Goal: Communication & Community: Answer question/provide support

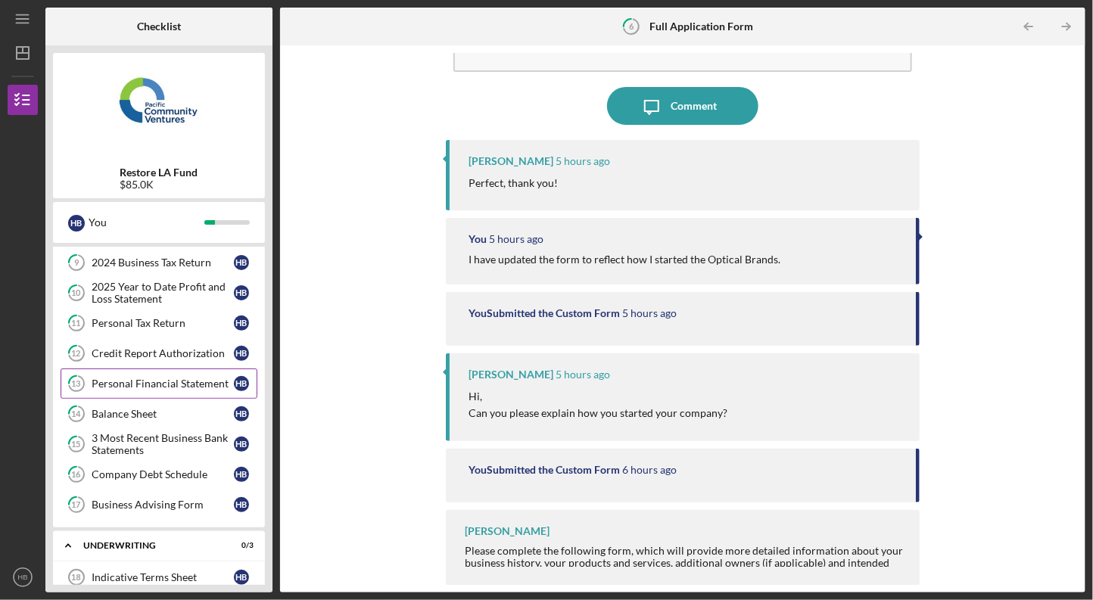
scroll to position [156, 0]
click at [160, 436] on div "3 Most Recent Business Bank Statements" at bounding box center [163, 443] width 142 height 24
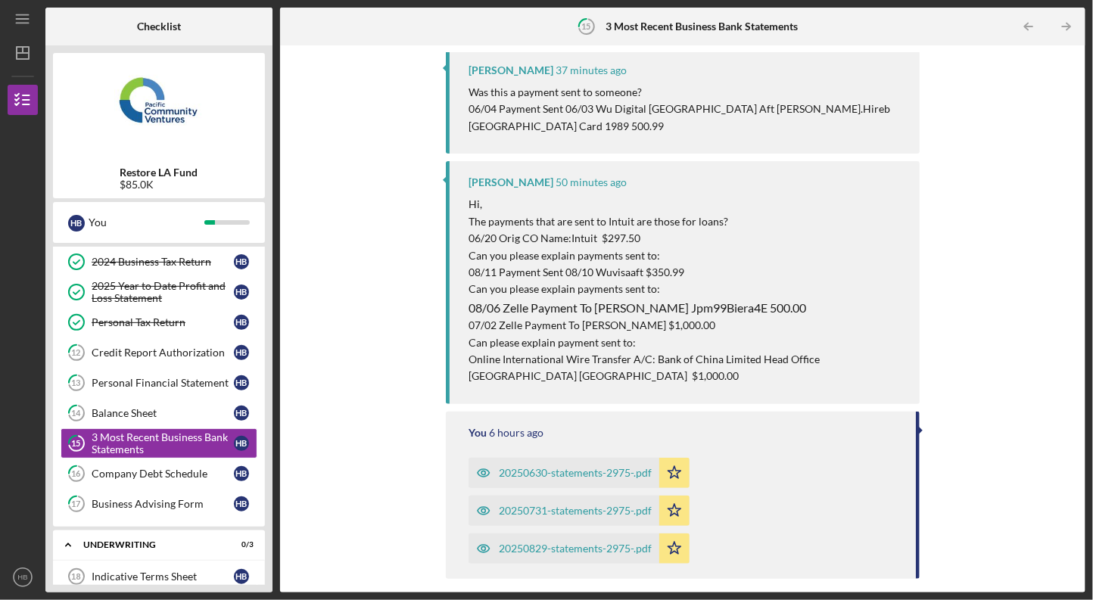
scroll to position [182, 0]
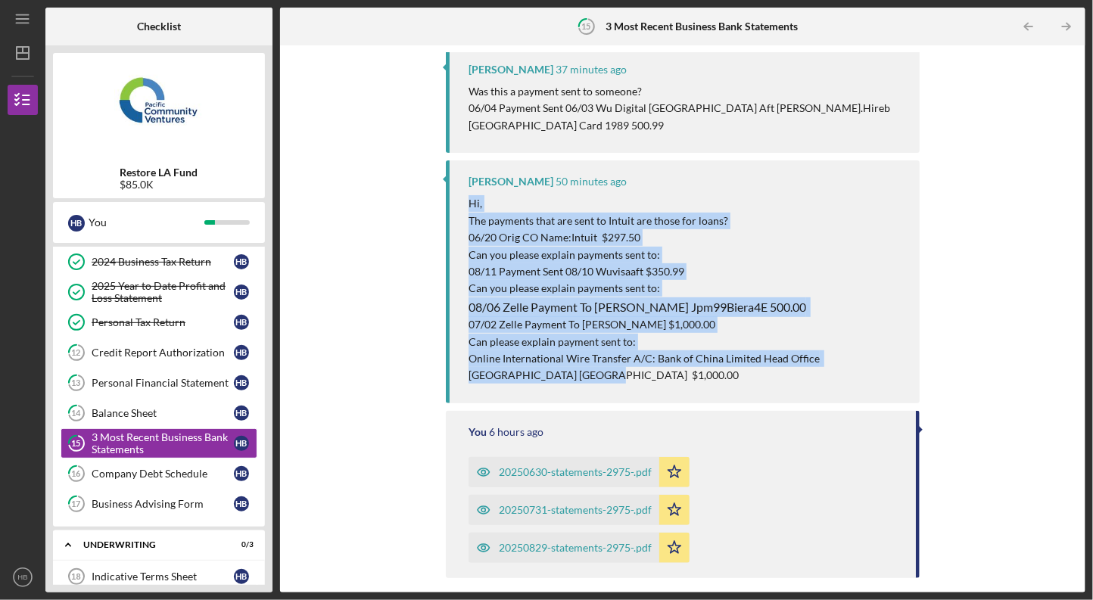
drag, startPoint x: 521, startPoint y: 353, endPoint x: 459, endPoint y: 182, distance: 182.9
click at [459, 182] on div "[PERSON_NAME] 50 minutes ago Hi, The payments that are sent to Intuit are those…" at bounding box center [683, 281] width 474 height 243
copy div "Hi, The payments that are sent to Intuit are those for loans? 06/20 Orig CO Nam…"
click at [626, 229] on p "06/20 Orig CO Name:Intuit $297.50" at bounding box center [686, 237] width 436 height 17
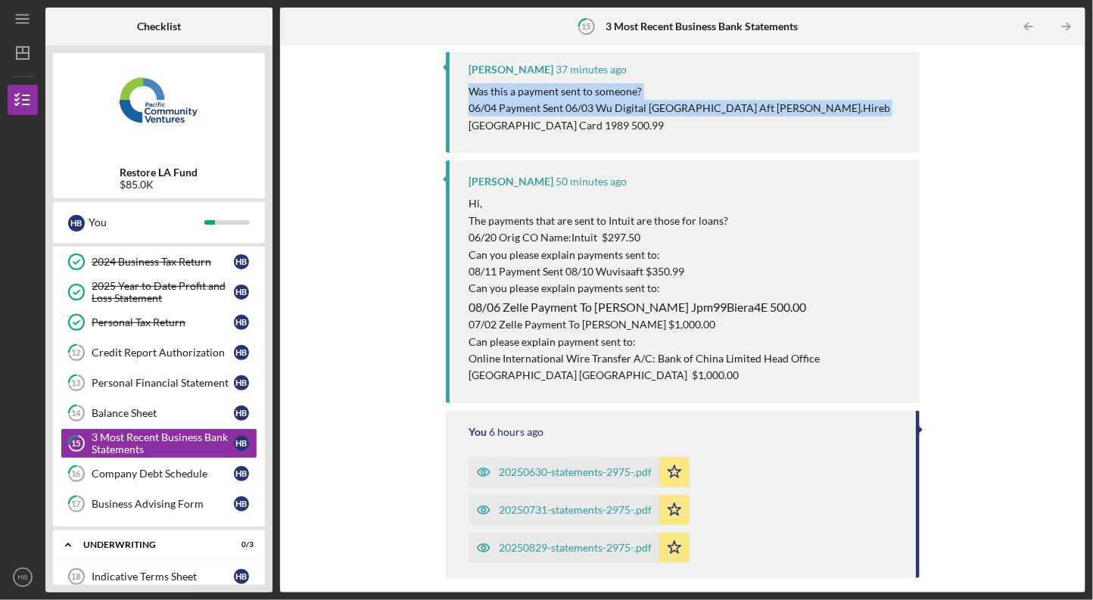
drag, startPoint x: 867, startPoint y: 109, endPoint x: 469, endPoint y: 98, distance: 398.3
click at [469, 98] on div "Was this a payment sent to someone? 06/04 Payment Sent 06/03 Wu Digital USA Aft…" at bounding box center [686, 108] width 436 height 51
copy div "Was this a payment sent to someone? 06/04 Payment Sent 06/03 Wu Digital USA Aft…"
click at [390, 253] on div "Icon/Upload Upload Request Icon/Message Comment Lameisha Williams 39 minutes ag…" at bounding box center [683, 319] width 790 height 532
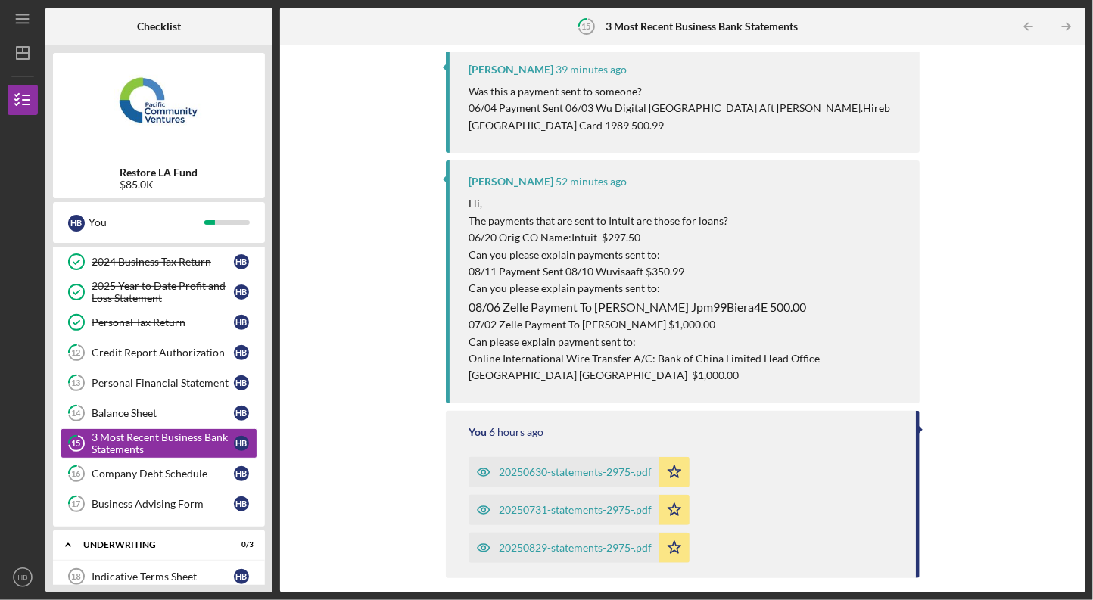
scroll to position [0, 0]
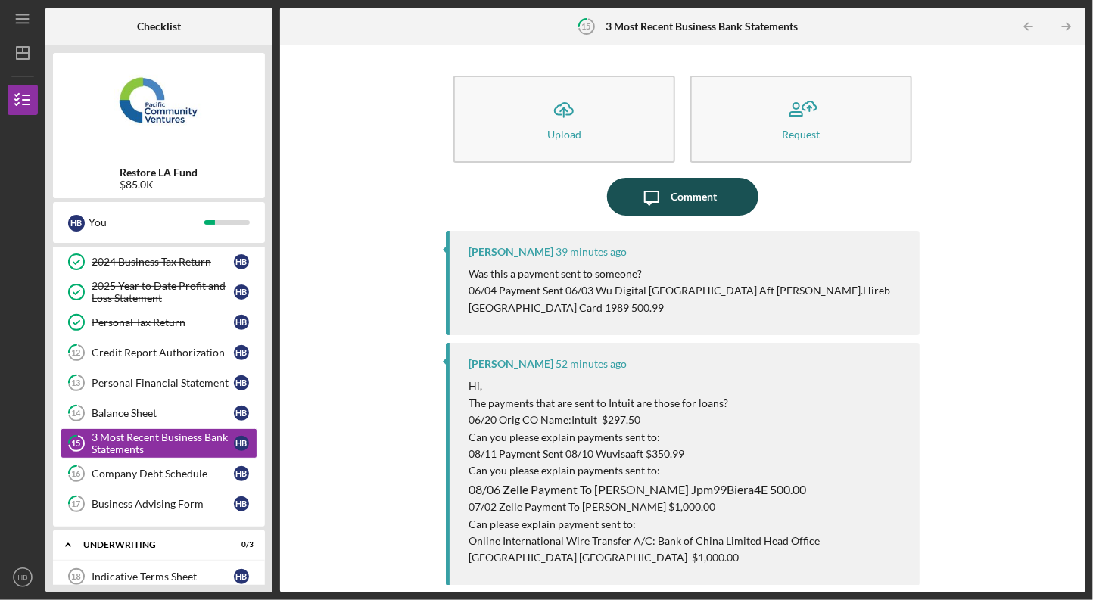
click at [660, 197] on icon "Icon/Message" at bounding box center [652, 197] width 38 height 38
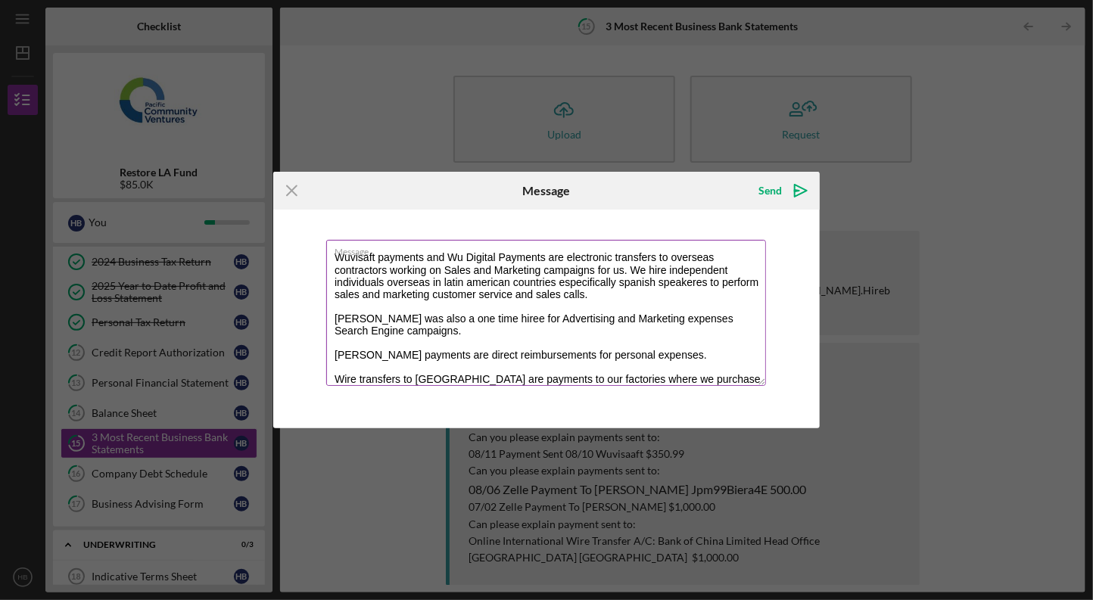
scroll to position [18, 0]
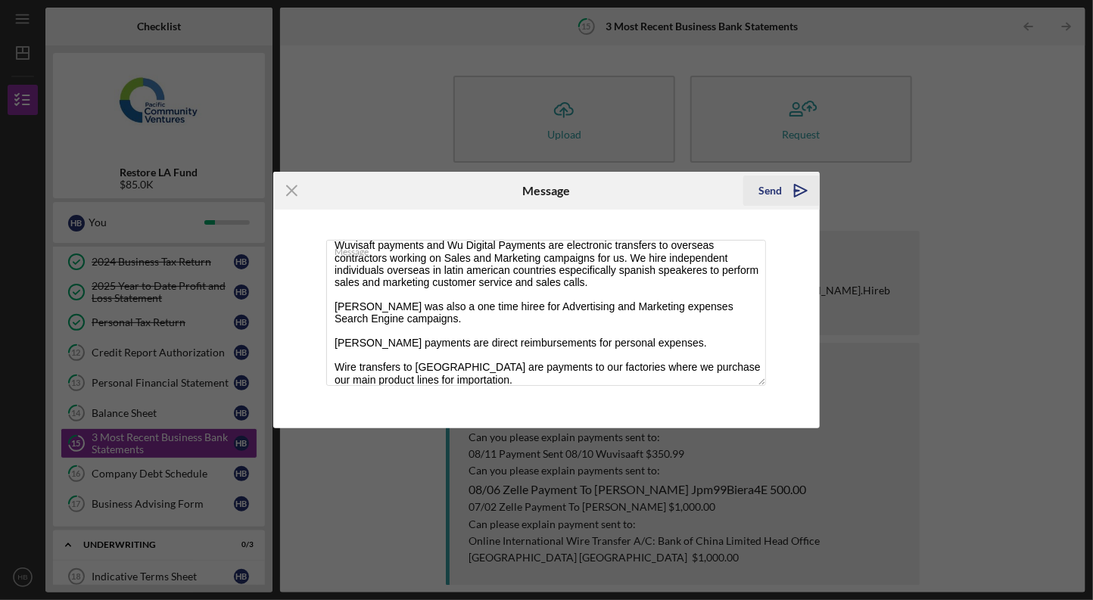
type textarea "Wuvisaft payments and Wu Digital Payments are electronic transfers to overseas …"
click at [795, 195] on icon "Icon/icon-invite-send" at bounding box center [801, 191] width 38 height 38
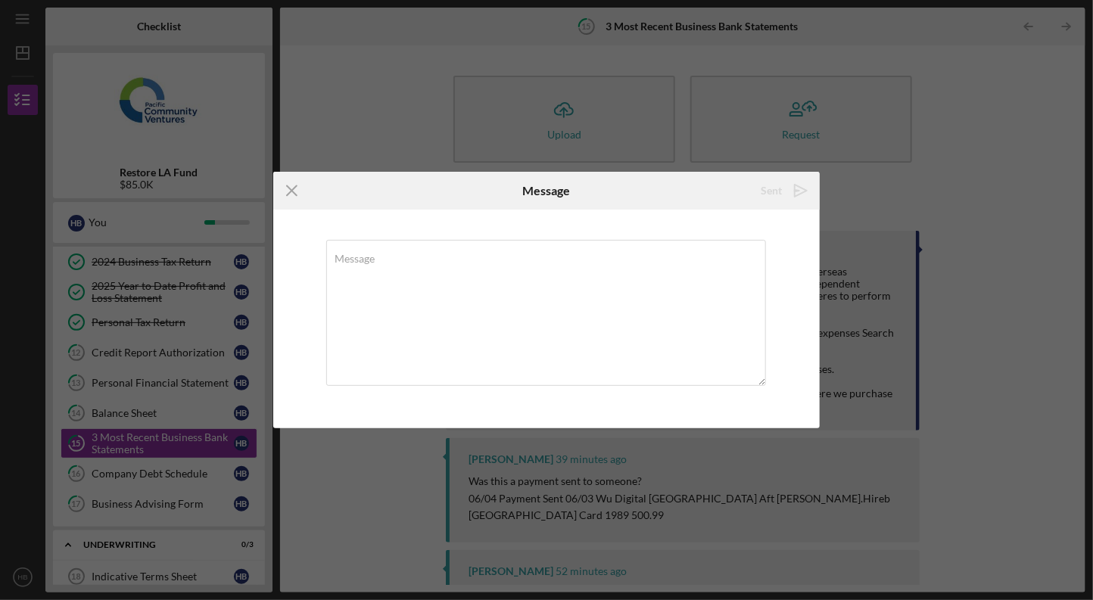
scroll to position [0, 0]
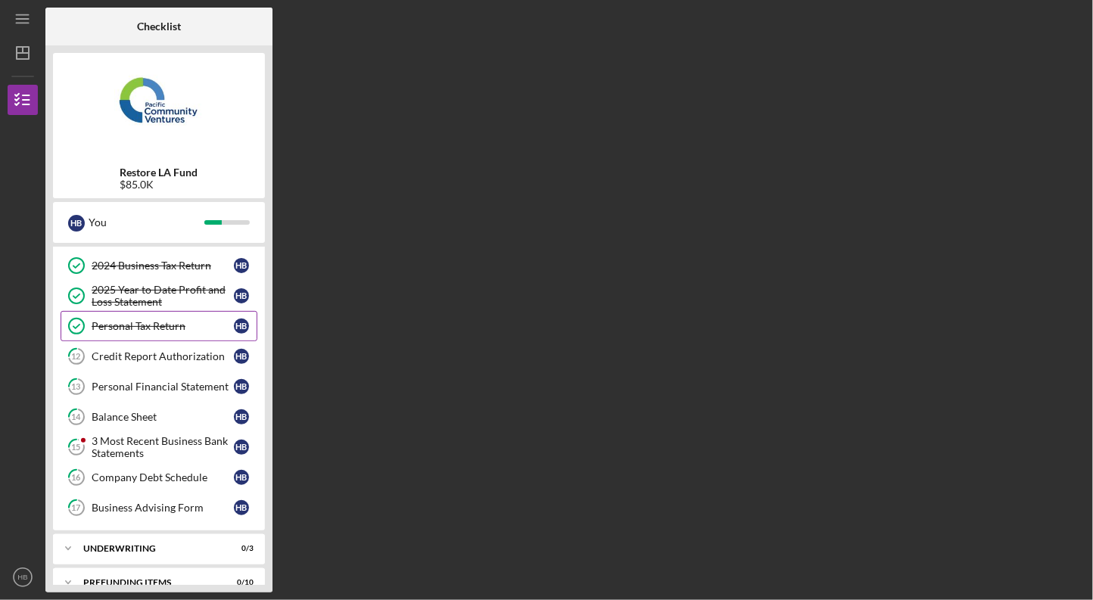
scroll to position [164, 0]
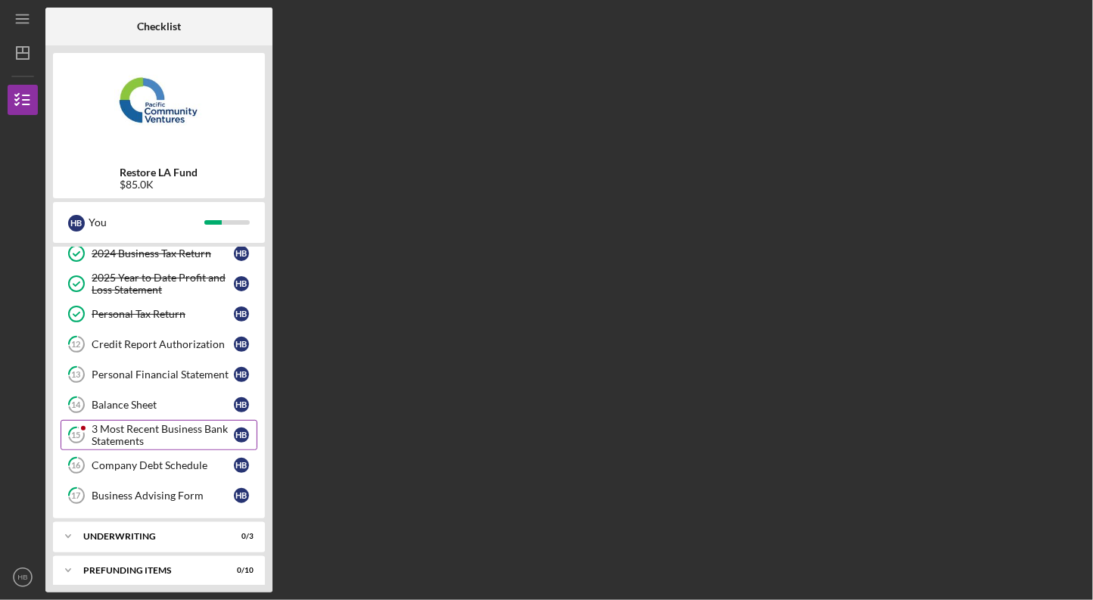
click at [132, 423] on div "3 Most Recent Business Bank Statements" at bounding box center [163, 435] width 142 height 24
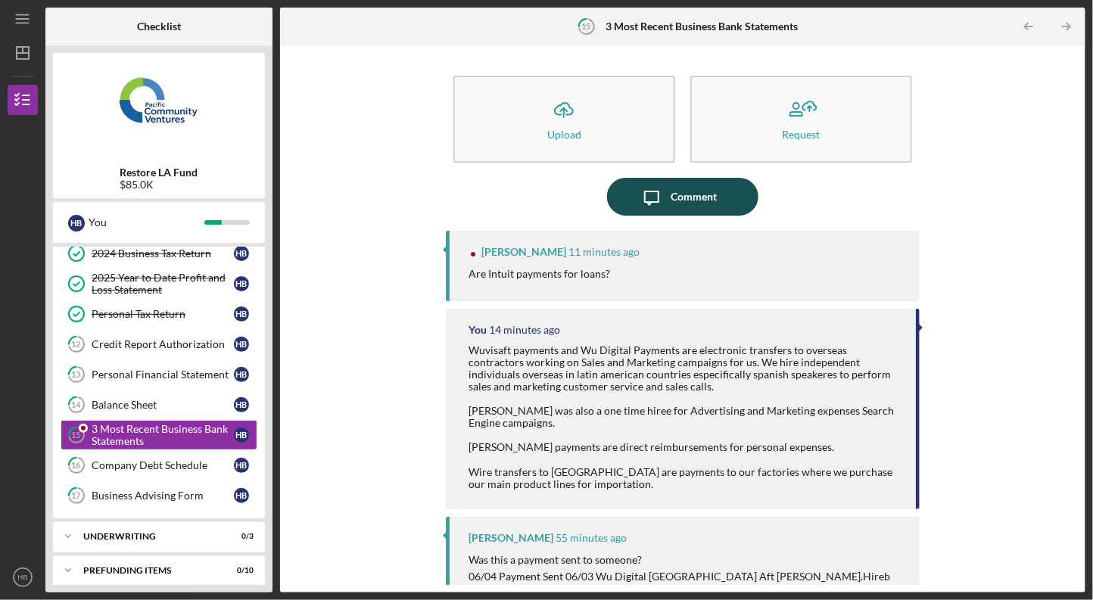
click at [680, 201] on div "Comment" at bounding box center [694, 197] width 46 height 38
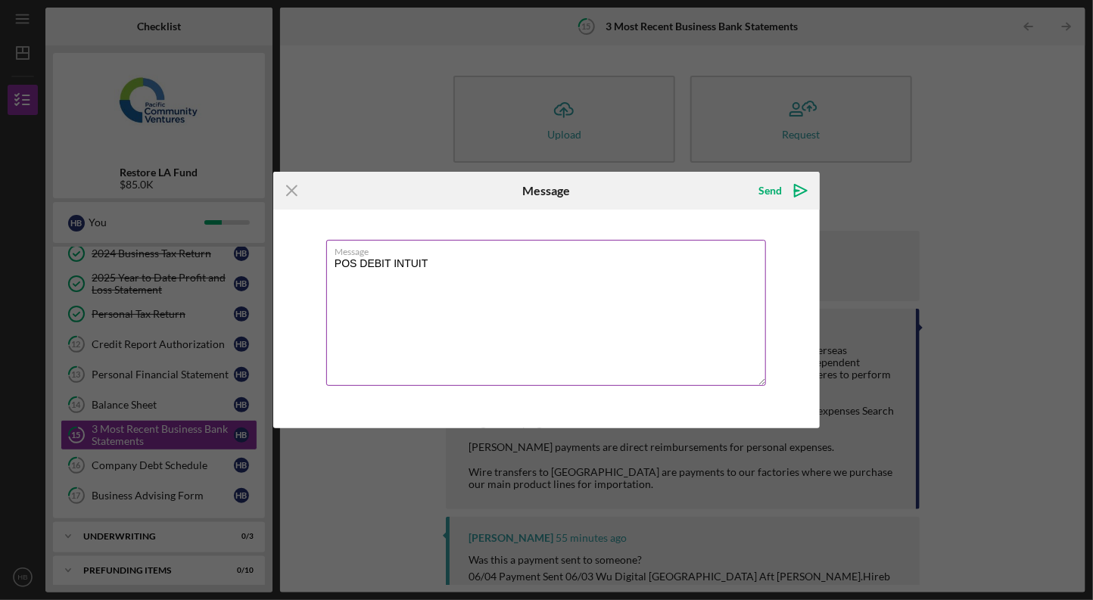
click at [329, 269] on textarea "POS DEBIT INTUIT" at bounding box center [546, 313] width 440 height 146
click at [509, 272] on textarea "If it shows POS DEBIT INTUIT" at bounding box center [546, 313] width 440 height 146
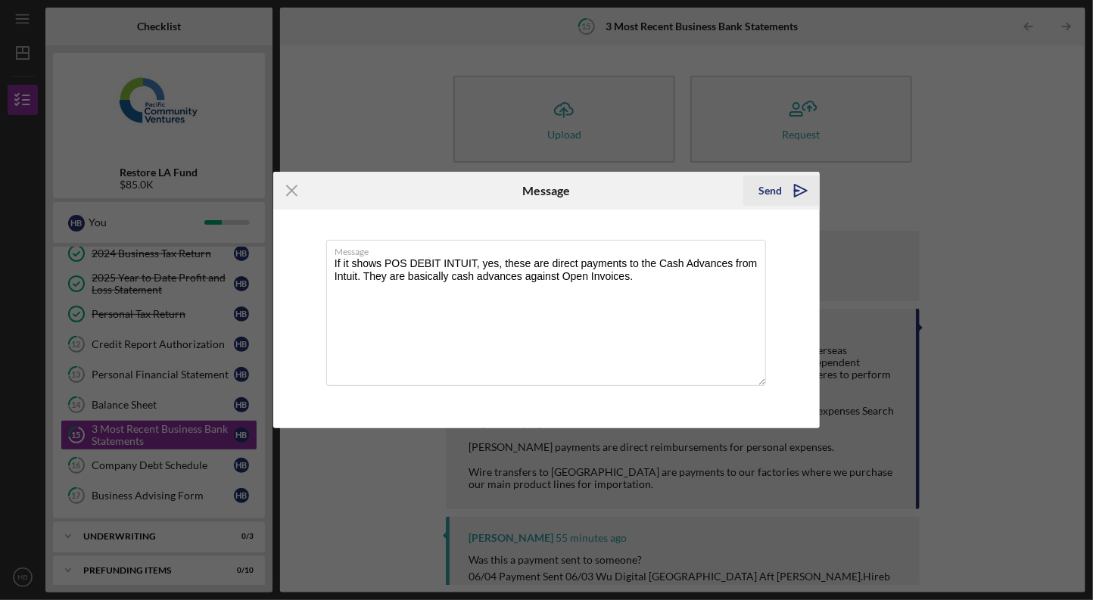
type textarea "If it shows POS DEBIT INTUIT, yes, these are direct payments to the Cash Advanc…"
click at [789, 199] on icon "Icon/icon-invite-send" at bounding box center [801, 191] width 38 height 38
